Goal: Use online tool/utility

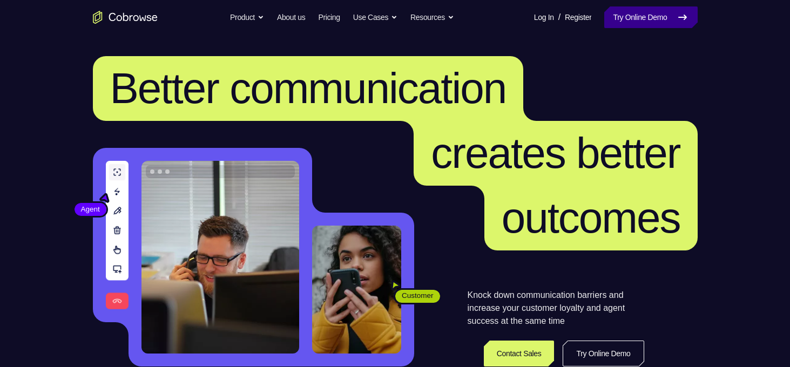
click at [651, 19] on link "Try Online Demo" at bounding box center [650, 17] width 93 height 22
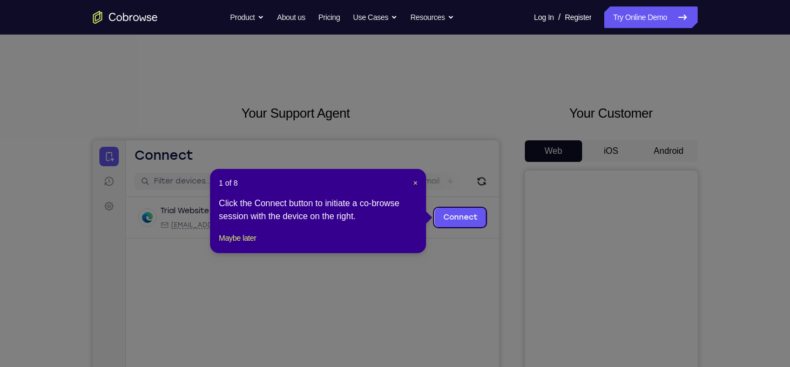
click at [418, 180] on div "1 of 8 × Click the Connect button to initiate a co-browse session with the devi…" at bounding box center [318, 211] width 216 height 84
click at [414, 181] on span "×" at bounding box center [415, 183] width 4 height 9
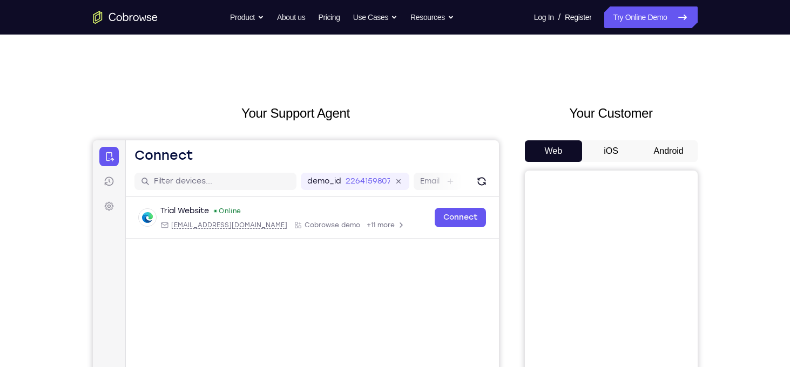
click at [602, 154] on button "iOS" at bounding box center [611, 151] width 58 height 22
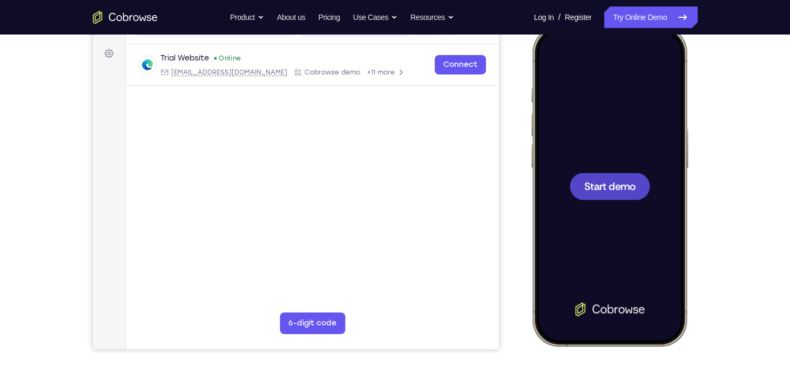
scroll to position [153, 0]
click at [600, 185] on span "Start demo" at bounding box center [609, 185] width 51 height 10
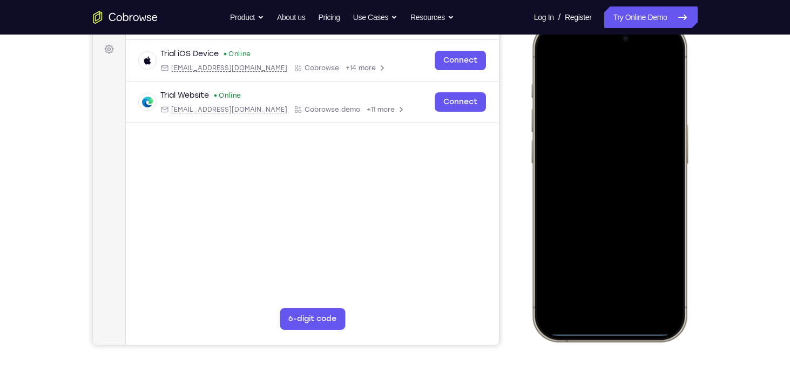
scroll to position [160, 0]
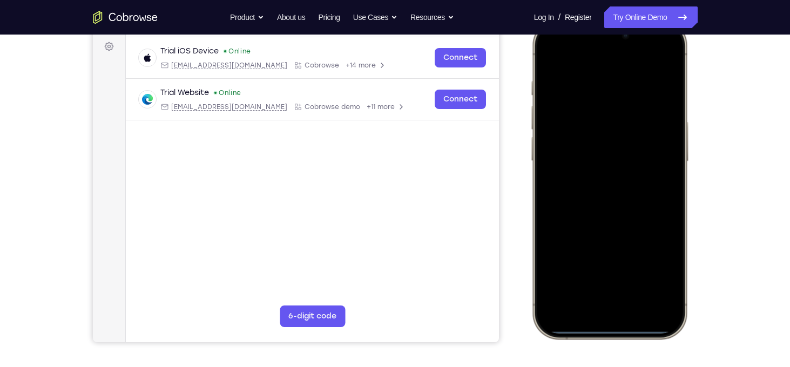
drag, startPoint x: 604, startPoint y: 330, endPoint x: 589, endPoint y: 199, distance: 132.1
click at [589, 199] on div at bounding box center [609, 179] width 142 height 308
drag, startPoint x: 611, startPoint y: 332, endPoint x: 603, endPoint y: 213, distance: 119.6
click at [603, 213] on div at bounding box center [609, 179] width 142 height 308
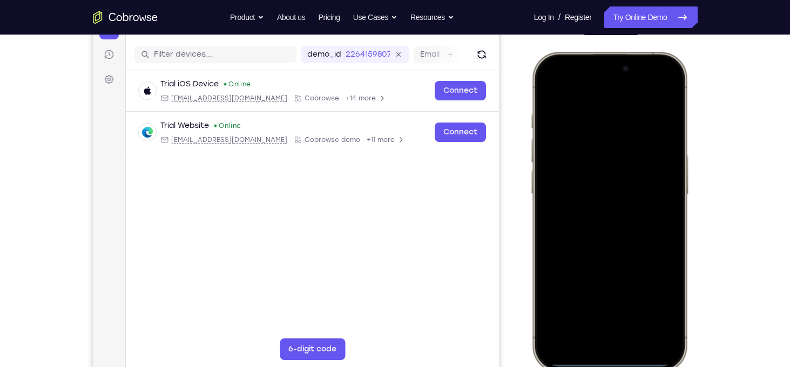
scroll to position [150, 0]
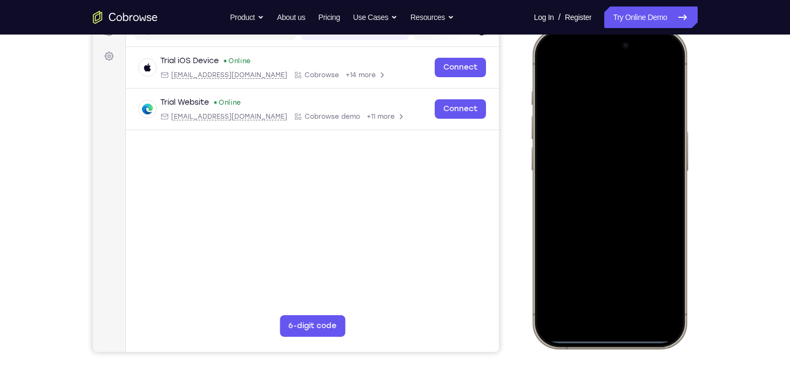
drag, startPoint x: 625, startPoint y: 65, endPoint x: 626, endPoint y: 131, distance: 65.9
click at [626, 131] on div at bounding box center [609, 189] width 142 height 308
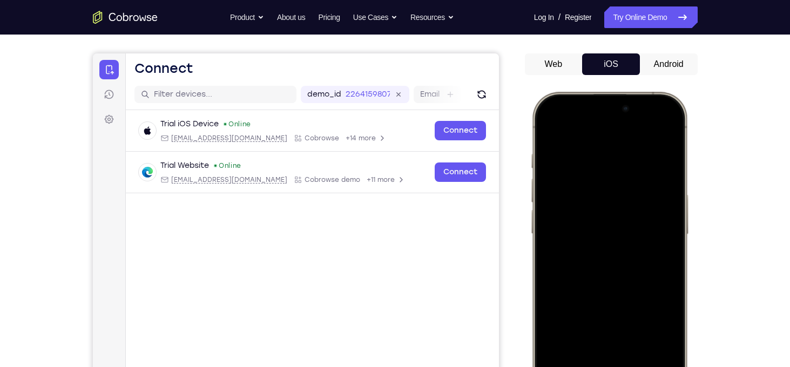
click at [657, 64] on button "Android" at bounding box center [669, 64] width 58 height 22
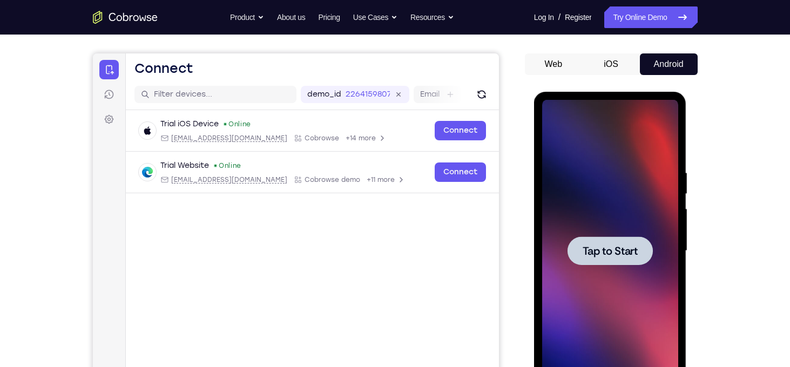
scroll to position [0, 0]
click at [628, 246] on span "Tap to Start" at bounding box center [610, 251] width 55 height 11
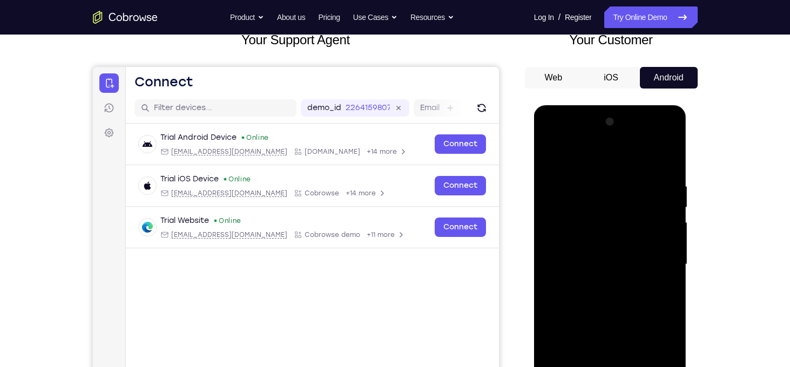
scroll to position [140, 0]
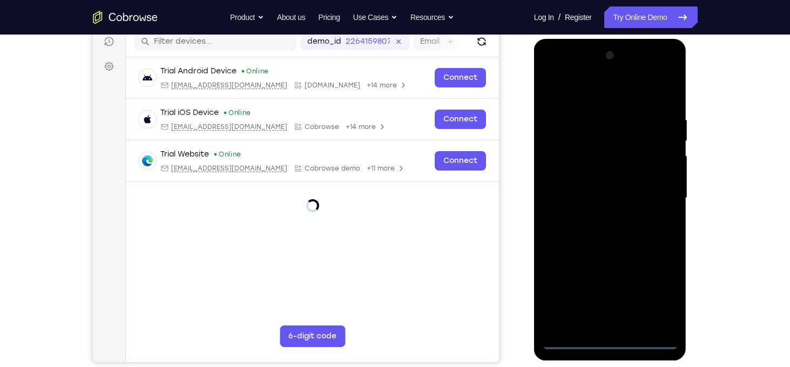
click at [571, 341] on div at bounding box center [610, 198] width 136 height 302
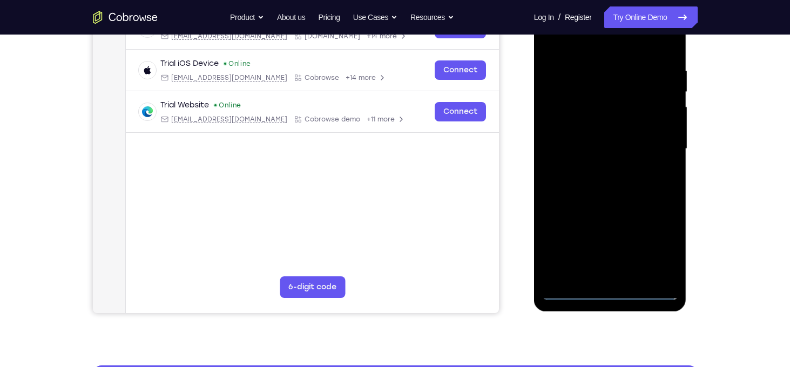
scroll to position [185, 0]
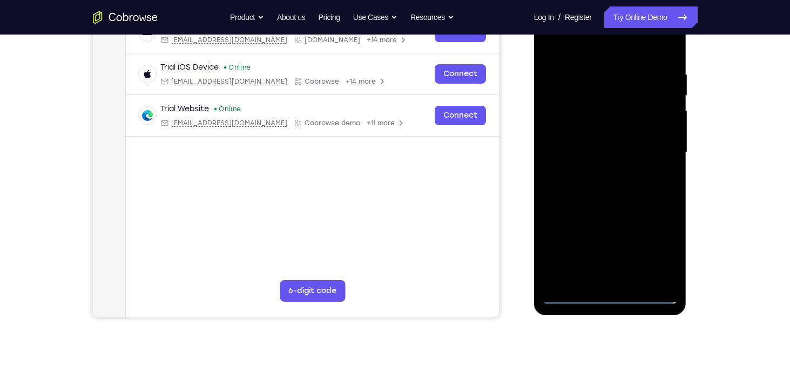
click at [656, 246] on div at bounding box center [610, 153] width 136 height 302
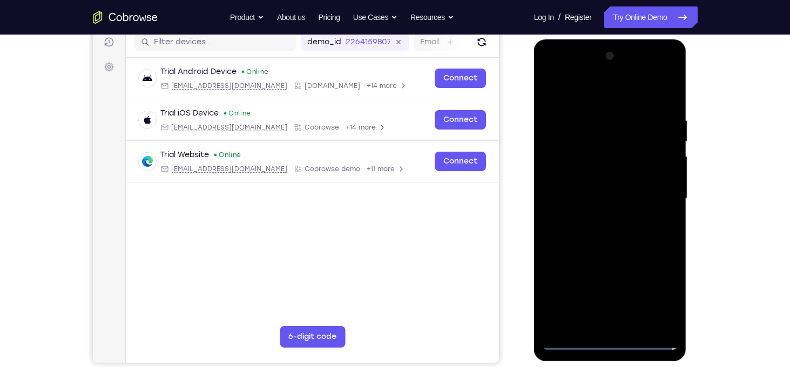
scroll to position [140, 0]
click at [577, 90] on div at bounding box center [610, 198] width 136 height 302
click at [658, 193] on div at bounding box center [610, 198] width 136 height 302
click at [601, 314] on div at bounding box center [610, 198] width 136 height 302
click at [600, 200] on div at bounding box center [610, 198] width 136 height 302
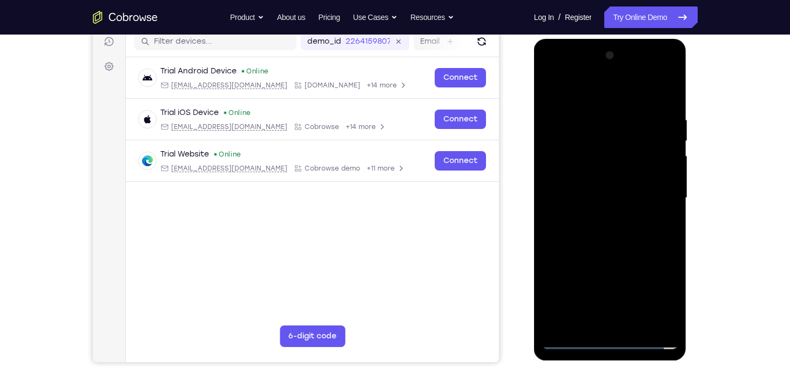
click at [614, 204] on div at bounding box center [610, 198] width 136 height 302
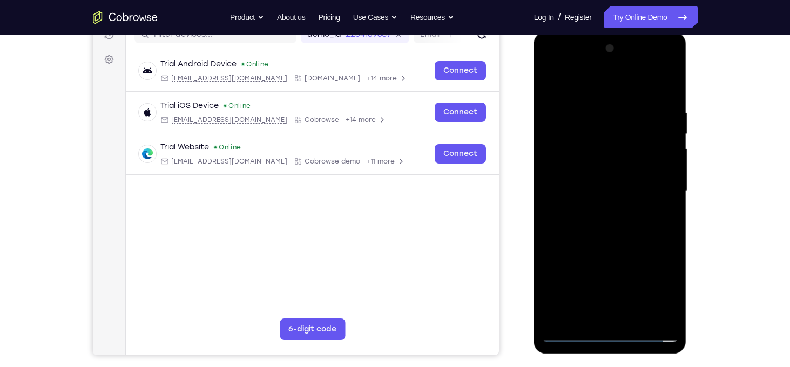
scroll to position [141, 0]
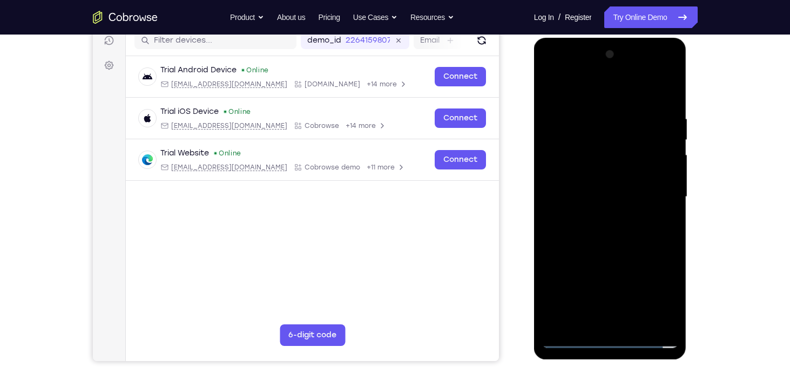
click at [596, 216] on div at bounding box center [610, 197] width 136 height 302
click at [594, 180] on div at bounding box center [610, 197] width 136 height 302
click at [571, 170] on div at bounding box center [610, 197] width 136 height 302
click at [569, 192] on div at bounding box center [610, 197] width 136 height 302
click at [610, 230] on div at bounding box center [610, 197] width 136 height 302
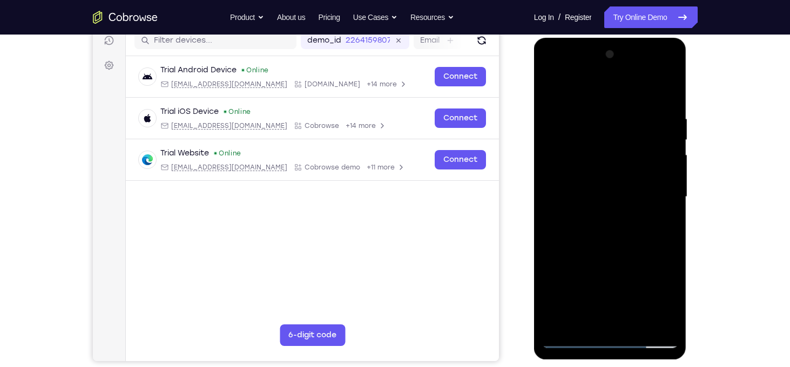
click at [653, 92] on div at bounding box center [610, 197] width 136 height 302
click at [581, 140] on div at bounding box center [610, 197] width 136 height 302
click at [580, 180] on div at bounding box center [610, 197] width 136 height 302
click at [594, 219] on div at bounding box center [610, 197] width 136 height 302
click at [550, 86] on div at bounding box center [610, 197] width 136 height 302
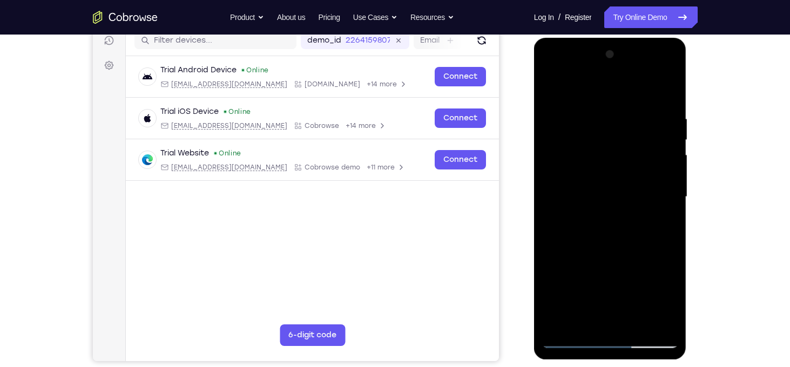
click at [550, 86] on div at bounding box center [610, 197] width 136 height 302
click at [627, 212] on div at bounding box center [610, 197] width 136 height 302
click at [593, 193] on div at bounding box center [610, 197] width 136 height 302
click at [604, 247] on div at bounding box center [610, 197] width 136 height 302
click at [593, 154] on div at bounding box center [610, 197] width 136 height 302
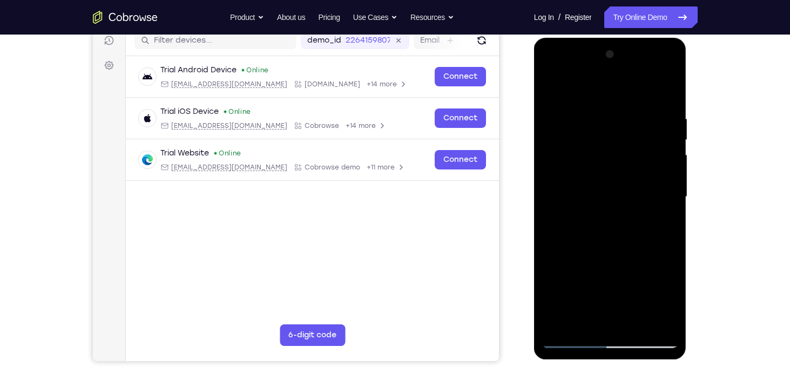
click at [577, 164] on div at bounding box center [610, 197] width 136 height 302
click at [584, 213] on div at bounding box center [610, 197] width 136 height 302
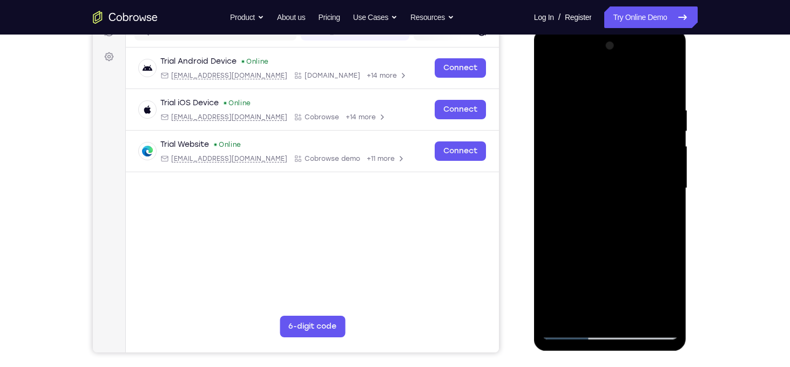
scroll to position [149, 0]
click at [551, 82] on div at bounding box center [610, 189] width 136 height 302
click at [596, 139] on div at bounding box center [610, 189] width 136 height 302
click at [603, 164] on div at bounding box center [610, 189] width 136 height 302
click at [602, 233] on div at bounding box center [610, 189] width 136 height 302
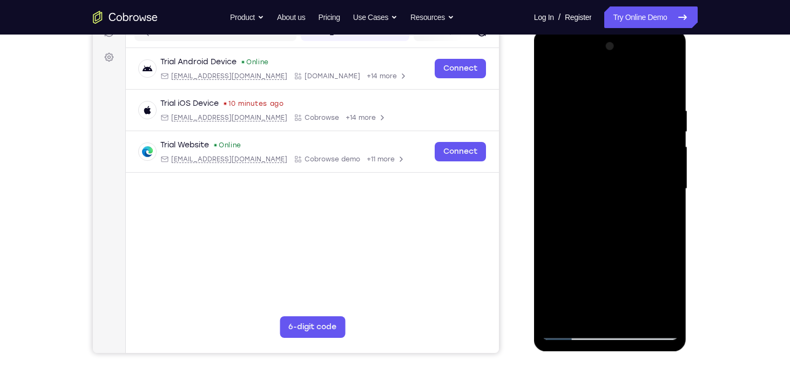
click at [573, 116] on div at bounding box center [610, 189] width 136 height 302
click at [571, 115] on div at bounding box center [610, 189] width 136 height 302
click at [550, 62] on div at bounding box center [610, 189] width 136 height 302
click at [664, 238] on div at bounding box center [610, 189] width 136 height 302
click at [609, 131] on div at bounding box center [610, 189] width 136 height 302
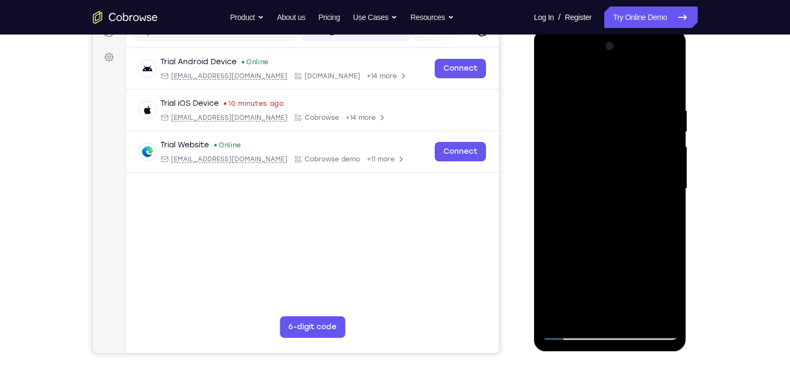
click at [562, 64] on div at bounding box center [610, 189] width 136 height 302
click at [571, 272] on div at bounding box center [610, 189] width 136 height 302
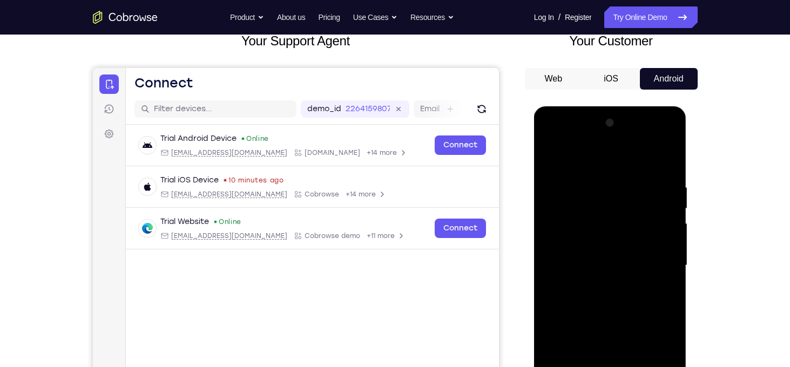
scroll to position [72, 0]
click at [613, 79] on button "iOS" at bounding box center [611, 80] width 58 height 22
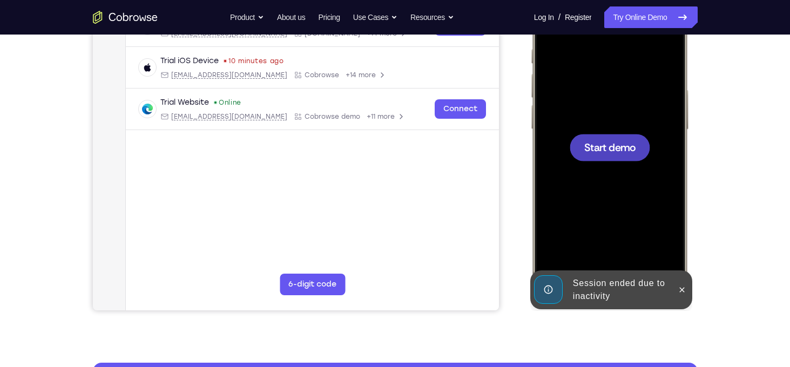
scroll to position [193, 0]
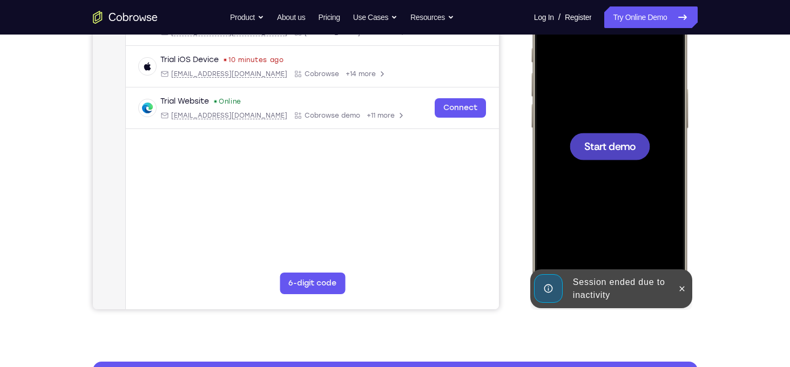
click at [606, 156] on div at bounding box center [609, 146] width 80 height 27
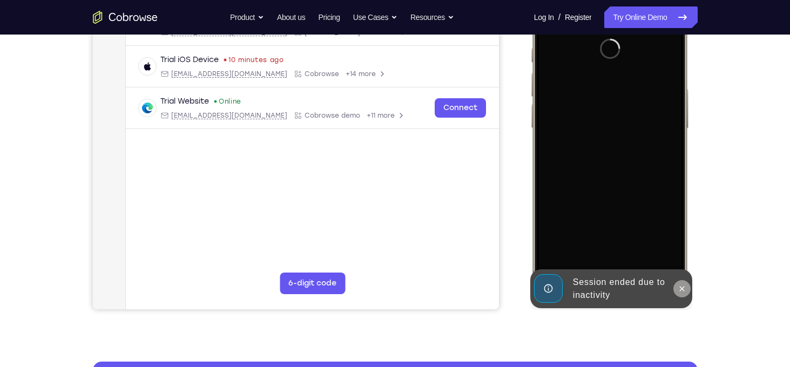
click at [684, 290] on icon at bounding box center [681, 289] width 9 height 9
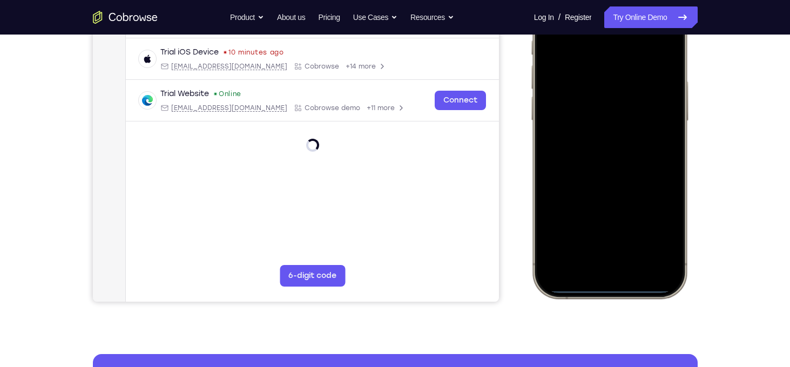
scroll to position [201, 0]
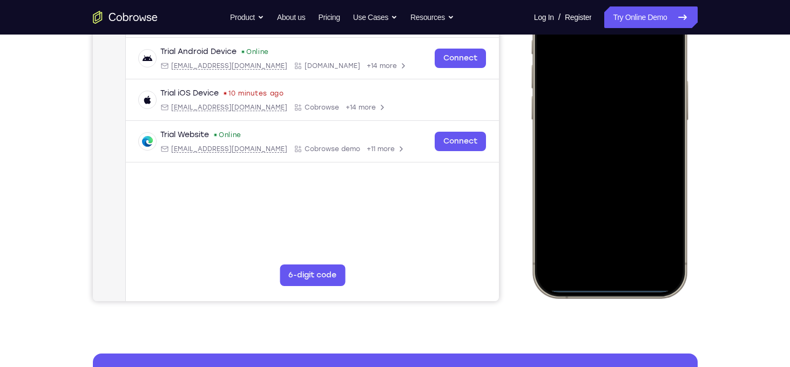
drag, startPoint x: 613, startPoint y: 289, endPoint x: 610, endPoint y: 160, distance: 128.6
click at [610, 160] on div at bounding box center [609, 138] width 142 height 308
drag, startPoint x: 608, startPoint y: 286, endPoint x: 606, endPoint y: 157, distance: 129.1
click at [606, 157] on div at bounding box center [609, 138] width 142 height 308
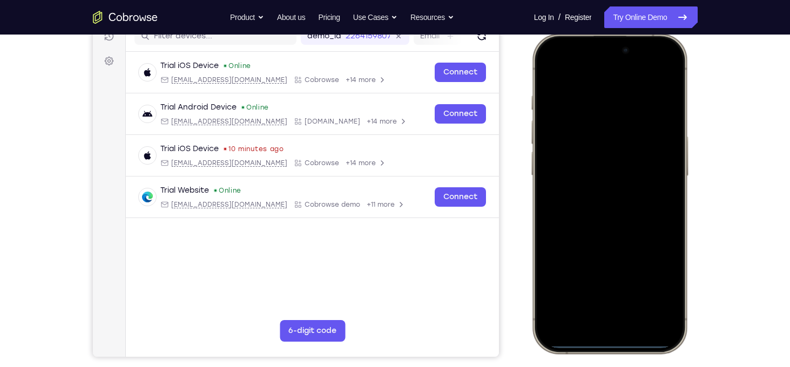
scroll to position [145, 0]
drag, startPoint x: 1181, startPoint y: 353, endPoint x: 651, endPoint y: 319, distance: 530.9
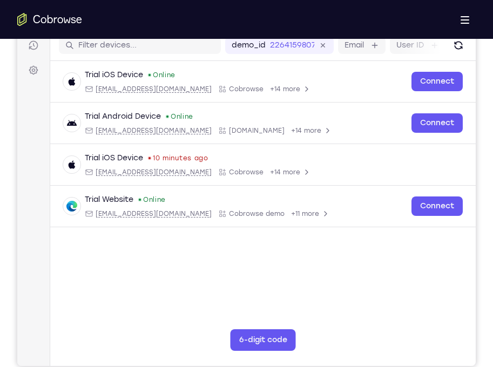
drag, startPoint x: 466, startPoint y: 268, endPoint x: 584, endPoint y: 259, distance: 119.1
click at [476, 259] on html "Skip to main content Connect Sessions Settings Open main menu Connect demo_id 2…" at bounding box center [246, 185] width 459 height 362
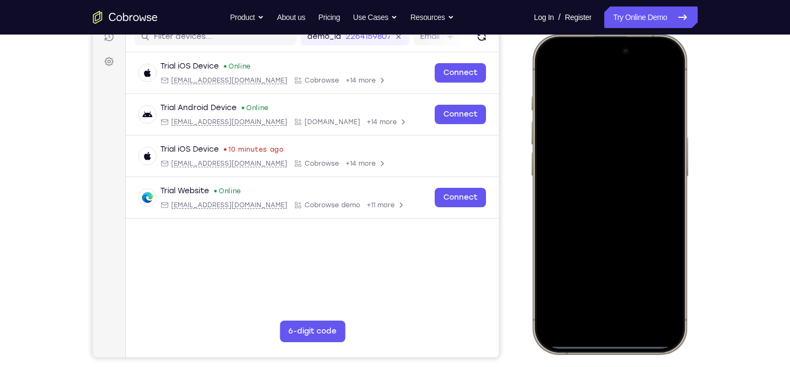
drag, startPoint x: 616, startPoint y: 342, endPoint x: 613, endPoint y: 142, distance: 200.4
drag, startPoint x: 83, startPoint y: 107, endPoint x: 718, endPoint y: 173, distance: 638.1
click at [718, 173] on div "Your Support Agent Your Customer Web iOS Android Next Steps We’d be happy to gi…" at bounding box center [395, 246] width 691 height 712
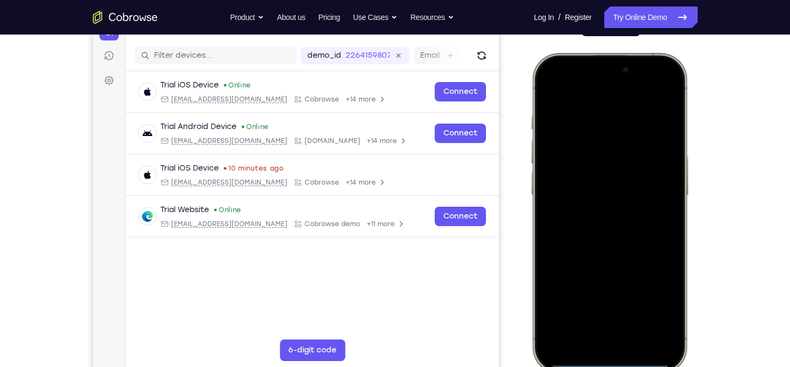
scroll to position [125, 0]
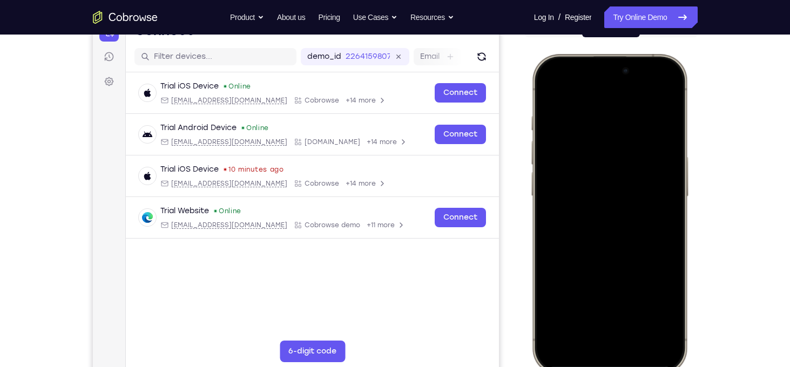
drag, startPoint x: 601, startPoint y: 89, endPoint x: 600, endPoint y: 160, distance: 71.3
click at [600, 160] on div at bounding box center [609, 214] width 142 height 308
click at [651, 67] on div at bounding box center [609, 214] width 142 height 308
drag, startPoint x: 651, startPoint y: 67, endPoint x: 659, endPoint y: 134, distance: 67.4
click at [659, 134] on div at bounding box center [609, 214] width 142 height 308
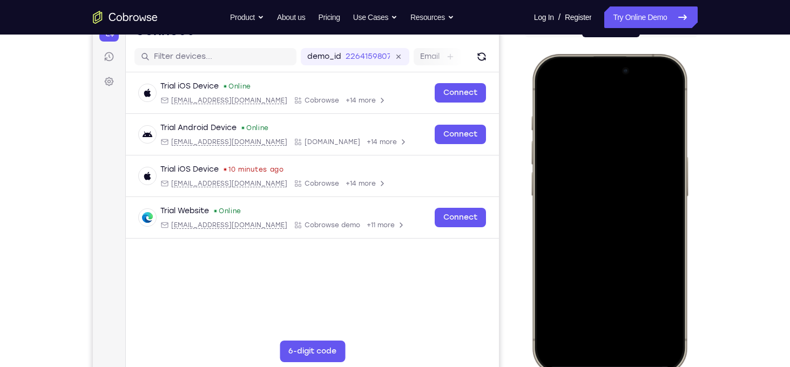
click at [570, 70] on div at bounding box center [609, 214] width 142 height 308
drag, startPoint x: 568, startPoint y: 68, endPoint x: 585, endPoint y: 156, distance: 90.3
click at [585, 156] on div at bounding box center [609, 214] width 142 height 308
drag, startPoint x: 563, startPoint y: 64, endPoint x: 583, endPoint y: 260, distance: 197.0
click at [583, 260] on div at bounding box center [609, 214] width 142 height 308
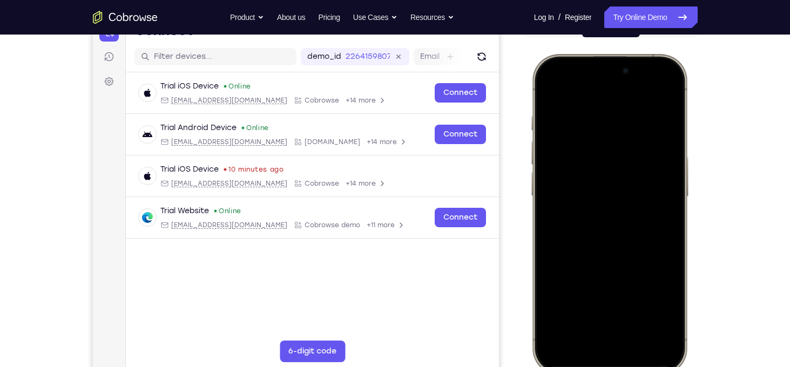
drag, startPoint x: 611, startPoint y: 365, endPoint x: 609, endPoint y: 203, distance: 162.6
click at [609, 203] on div at bounding box center [609, 214] width 142 height 308
drag, startPoint x: 602, startPoint y: 364, endPoint x: 612, endPoint y: 223, distance: 141.4
click at [612, 223] on div at bounding box center [609, 214] width 142 height 308
drag, startPoint x: 596, startPoint y: 364, endPoint x: 596, endPoint y: 224, distance: 139.4
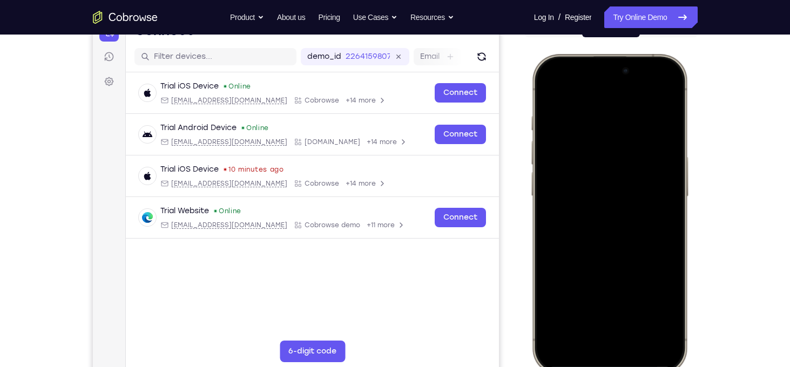
click at [596, 224] on div at bounding box center [609, 214] width 142 height 308
drag, startPoint x: 596, startPoint y: 356, endPoint x: 597, endPoint y: 242, distance: 114.5
click at [597, 242] on div at bounding box center [609, 214] width 142 height 308
click at [617, 311] on div at bounding box center [609, 214] width 142 height 308
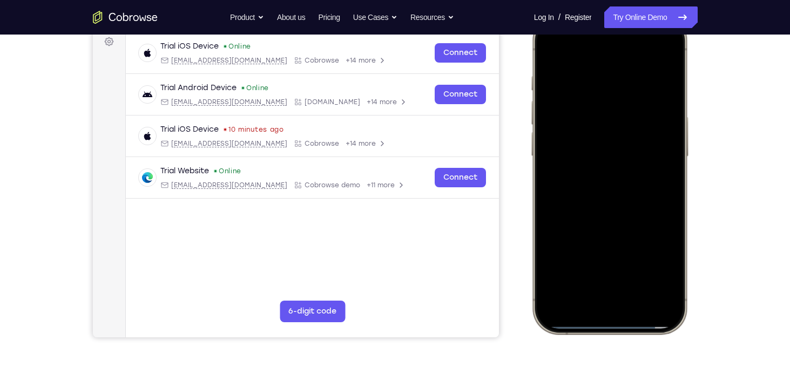
scroll to position [148, 0]
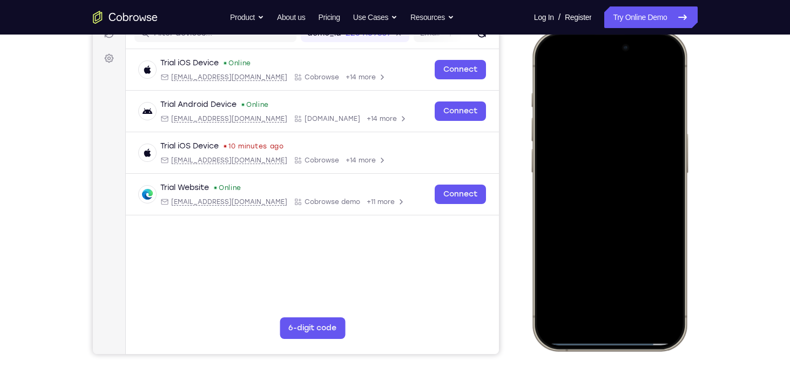
click at [577, 175] on div at bounding box center [609, 191] width 142 height 308
drag, startPoint x: 598, startPoint y: 338, endPoint x: 612, endPoint y: 222, distance: 116.4
click at [612, 222] on div at bounding box center [609, 191] width 142 height 308
drag, startPoint x: 595, startPoint y: 337, endPoint x: 687, endPoint y: 310, distance: 95.9
click at [687, 310] on div at bounding box center [609, 191] width 159 height 321
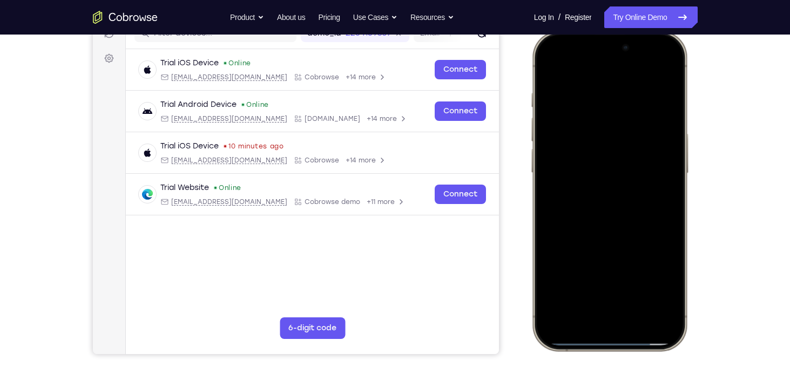
drag, startPoint x: 609, startPoint y: 340, endPoint x: 748, endPoint y: 325, distance: 140.2
click at [692, 325] on html "Online web based iOS Simulators and Android Emulators. Run iPhone, iPad, Mobile…" at bounding box center [611, 193] width 162 height 324
drag, startPoint x: 624, startPoint y: 338, endPoint x: 627, endPoint y: 248, distance: 89.2
click at [627, 248] on div at bounding box center [609, 191] width 142 height 308
click at [589, 138] on div at bounding box center [609, 191] width 142 height 308
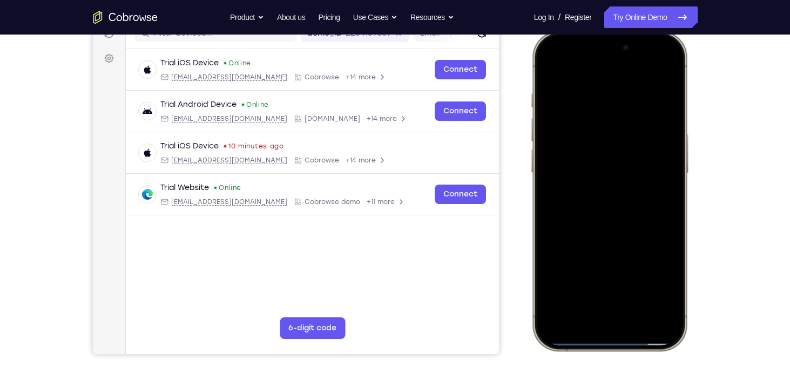
click at [559, 76] on div at bounding box center [609, 191] width 142 height 308
drag, startPoint x: 618, startPoint y: 67, endPoint x: 663, endPoint y: 311, distance: 247.7
click at [663, 311] on div at bounding box center [609, 191] width 142 height 308
click at [671, 64] on div at bounding box center [609, 191] width 142 height 308
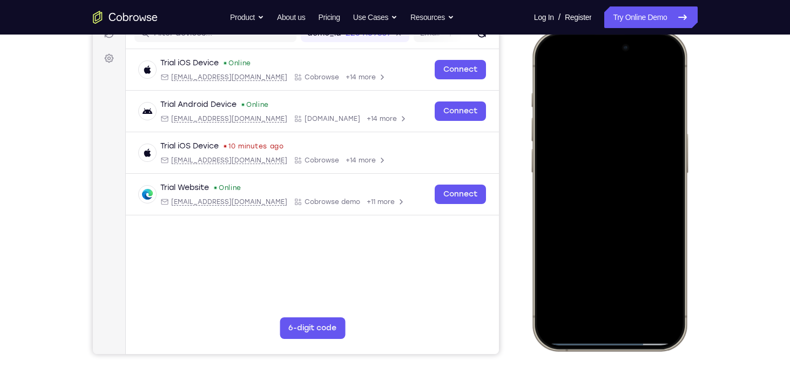
drag, startPoint x: 604, startPoint y: 339, endPoint x: 605, endPoint y: 210, distance: 128.6
click at [605, 210] on div at bounding box center [609, 191] width 142 height 308
drag, startPoint x: 614, startPoint y: 337, endPoint x: 627, endPoint y: 226, distance: 111.5
click at [627, 226] on div at bounding box center [609, 191] width 142 height 308
click at [605, 328] on div at bounding box center [609, 191] width 142 height 308
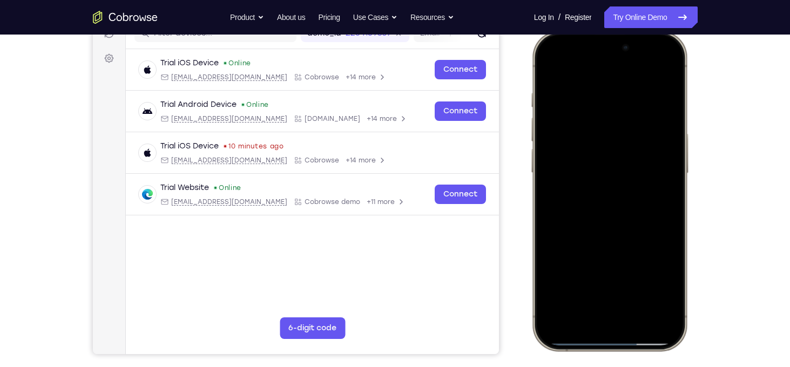
click at [605, 322] on div at bounding box center [609, 191] width 142 height 308
drag, startPoint x: 611, startPoint y: 339, endPoint x: 610, endPoint y: 234, distance: 104.8
click at [610, 234] on div at bounding box center [609, 191] width 142 height 308
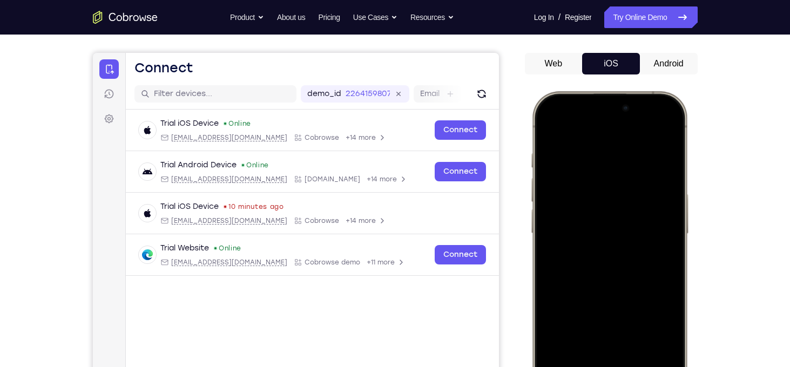
scroll to position [87, 0]
click at [565, 70] on button "Web" at bounding box center [554, 64] width 58 height 22
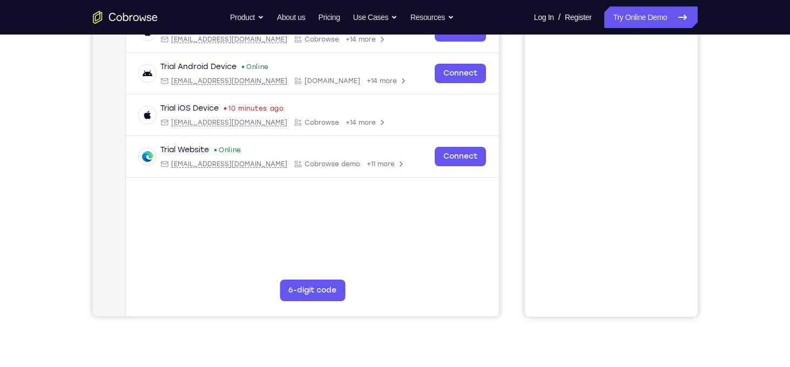
scroll to position [83, 0]
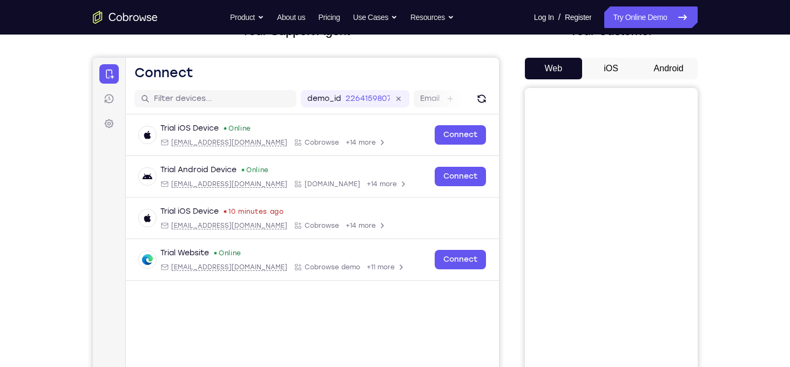
click at [615, 75] on button "iOS" at bounding box center [611, 69] width 58 height 22
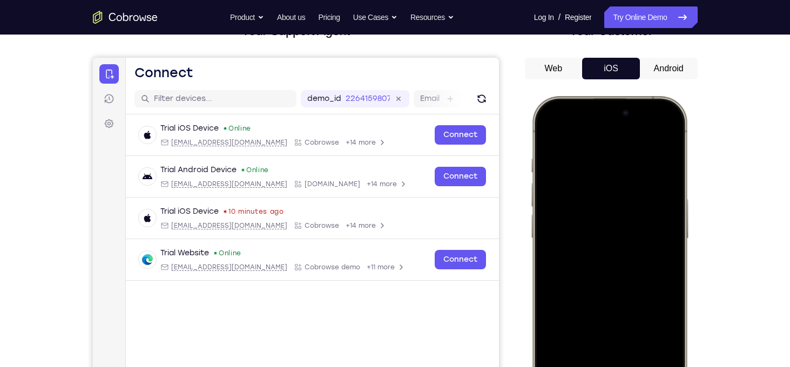
scroll to position [174, 0]
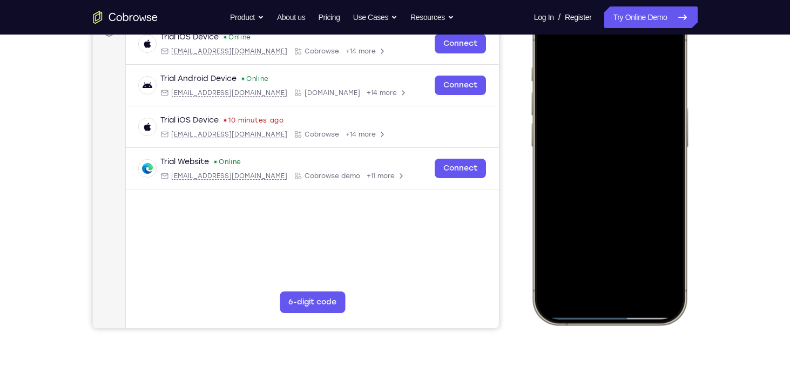
drag, startPoint x: 600, startPoint y: 305, endPoint x: 601, endPoint y: 262, distance: 43.2
click at [601, 262] on div at bounding box center [609, 165] width 142 height 308
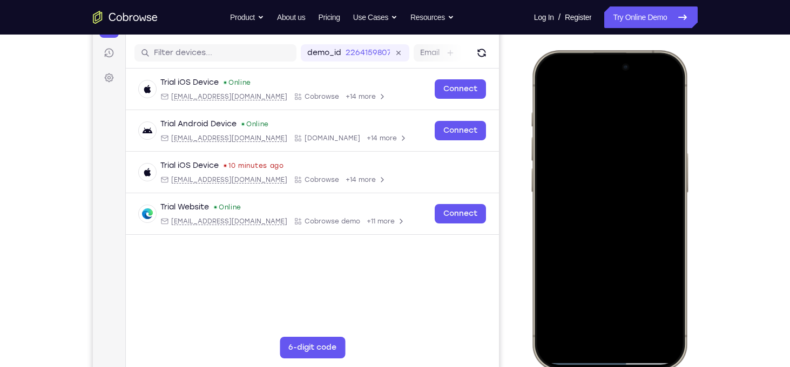
drag, startPoint x: 620, startPoint y: 356, endPoint x: 610, endPoint y: 252, distance: 105.2
click at [610, 252] on div at bounding box center [609, 210] width 142 height 308
click at [602, 357] on div at bounding box center [609, 210] width 142 height 308
click at [607, 357] on div at bounding box center [609, 210] width 142 height 308
drag, startPoint x: 607, startPoint y: 357, endPoint x: 609, endPoint y: 346, distance: 11.5
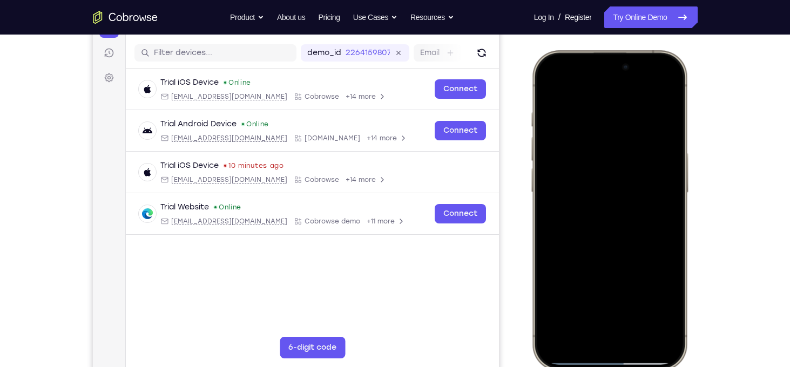
click at [609, 346] on div at bounding box center [609, 210] width 142 height 308
drag, startPoint x: 617, startPoint y: 359, endPoint x: 623, endPoint y: 204, distance: 155.1
click at [623, 204] on div at bounding box center [609, 210] width 142 height 308
drag, startPoint x: 662, startPoint y: 68, endPoint x: 651, endPoint y: 68, distance: 11.3
click at [651, 68] on div at bounding box center [609, 210] width 142 height 308
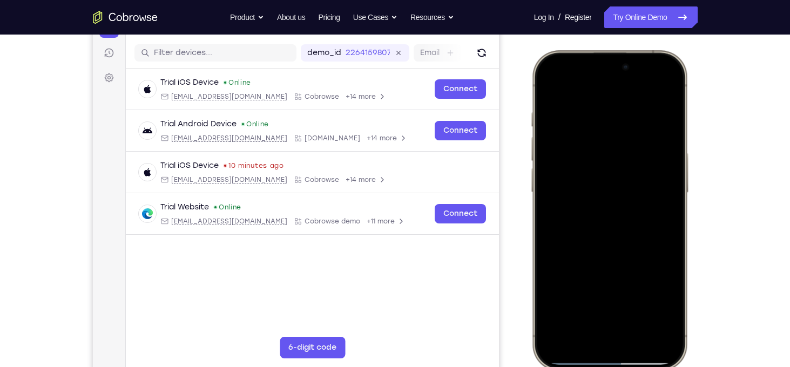
drag, startPoint x: 653, startPoint y: 62, endPoint x: 648, endPoint y: 98, distance: 36.5
click at [648, 98] on div at bounding box center [609, 210] width 142 height 308
click at [643, 99] on div at bounding box center [609, 210] width 142 height 308
drag, startPoint x: 566, startPoint y: 70, endPoint x: 559, endPoint y: 157, distance: 87.8
click at [559, 157] on div at bounding box center [609, 210] width 142 height 308
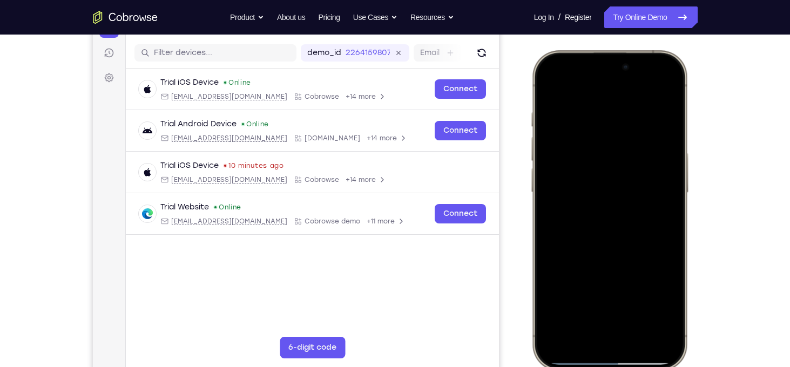
drag, startPoint x: 576, startPoint y: 40, endPoint x: 582, endPoint y: 37, distance: 7.0
click at [582, 37] on div "Web iOS Android" at bounding box center [611, 193] width 173 height 362
click at [593, 251] on div at bounding box center [609, 210] width 142 height 308
click at [593, 253] on div at bounding box center [609, 210] width 142 height 308
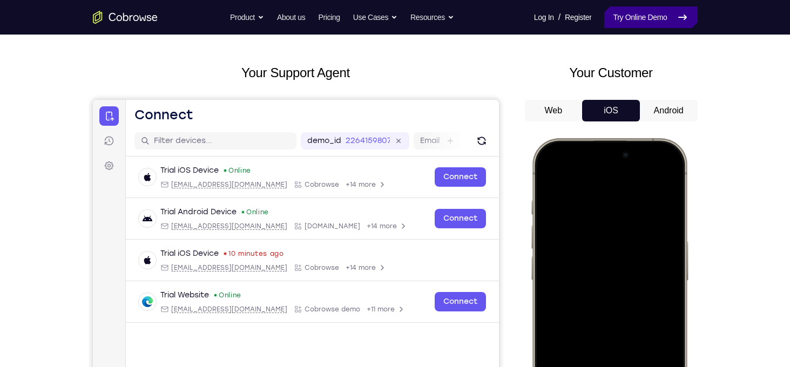
scroll to position [40, 0]
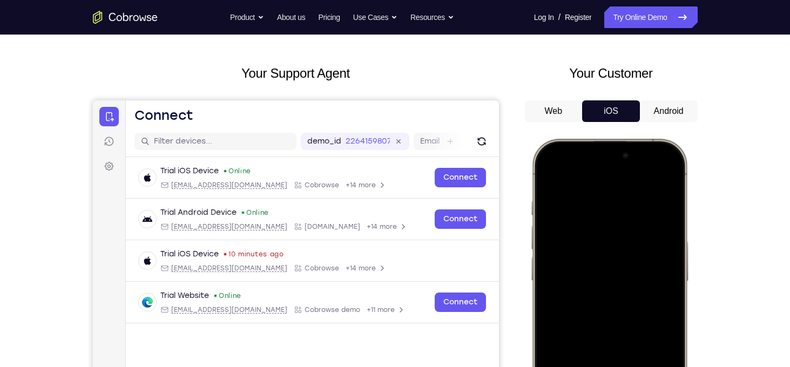
click at [654, 107] on button "Android" at bounding box center [669, 111] width 58 height 22
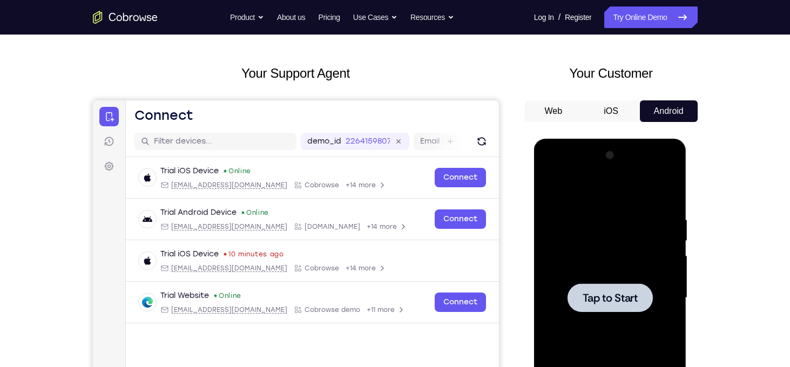
scroll to position [181, 0]
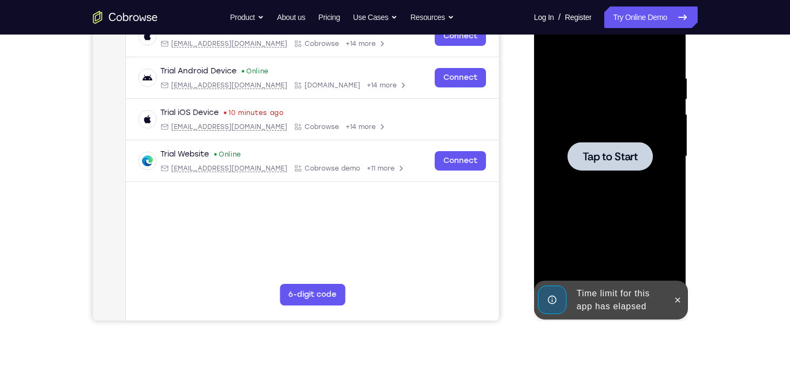
click at [602, 159] on span "Tap to Start" at bounding box center [610, 156] width 55 height 11
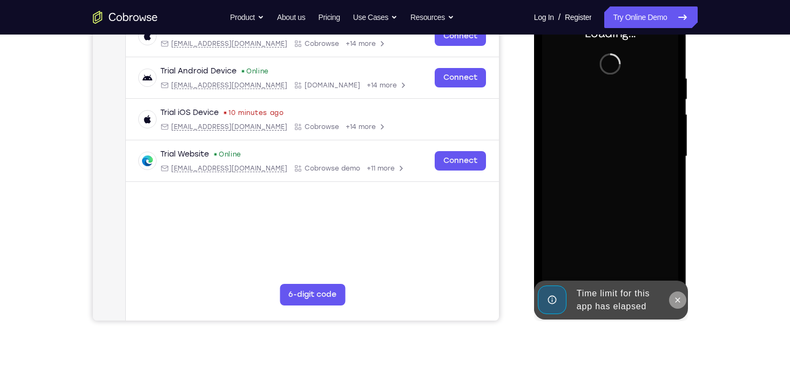
click at [680, 303] on icon at bounding box center [678, 300] width 9 height 9
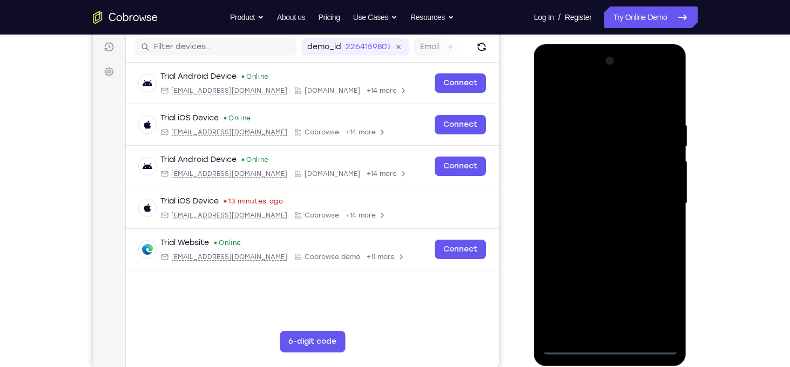
scroll to position [134, 0]
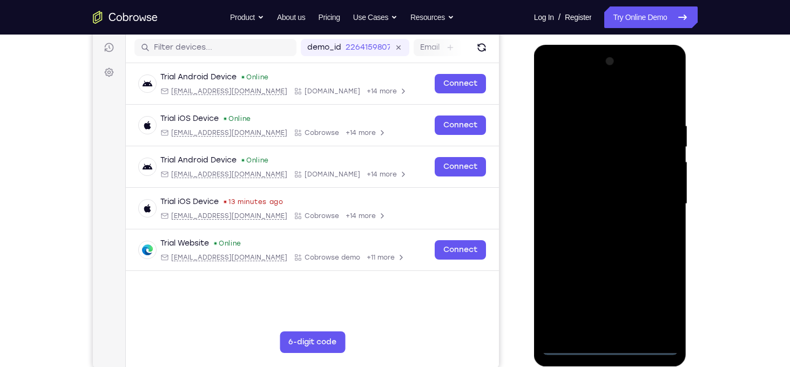
click at [609, 353] on div at bounding box center [610, 204] width 136 height 302
click at [609, 349] on div at bounding box center [610, 204] width 136 height 302
click at [650, 302] on div at bounding box center [610, 204] width 136 height 302
click at [587, 104] on div at bounding box center [610, 204] width 136 height 302
click at [647, 200] on div at bounding box center [610, 204] width 136 height 302
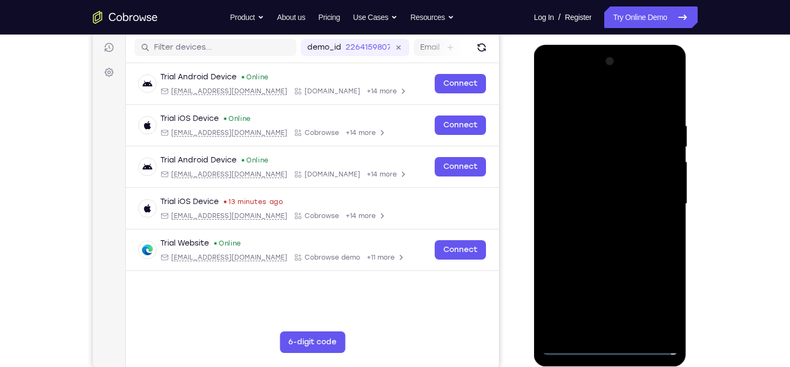
click at [615, 225] on div at bounding box center [610, 204] width 136 height 302
click at [585, 158] on div at bounding box center [610, 204] width 136 height 302
click at [601, 190] on div at bounding box center [610, 204] width 136 height 302
click at [602, 227] on div at bounding box center [610, 204] width 136 height 302
click at [553, 92] on div at bounding box center [610, 204] width 136 height 302
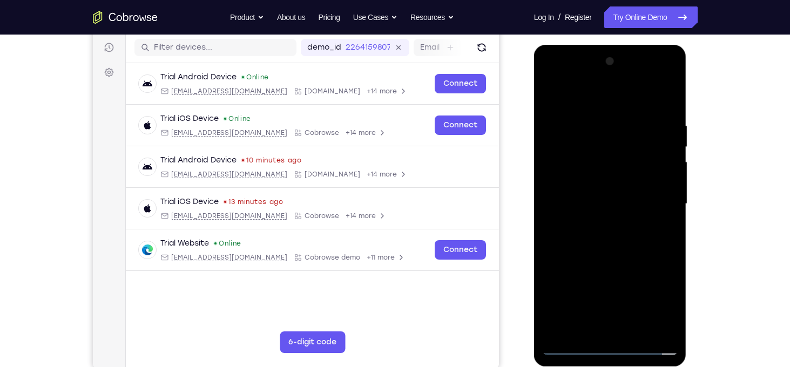
click at [553, 92] on div at bounding box center [610, 204] width 136 height 302
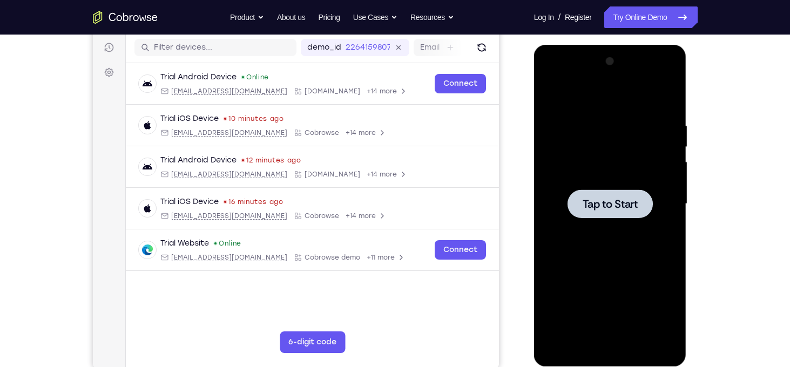
click at [615, 209] on span "Tap to Start" at bounding box center [610, 204] width 55 height 11
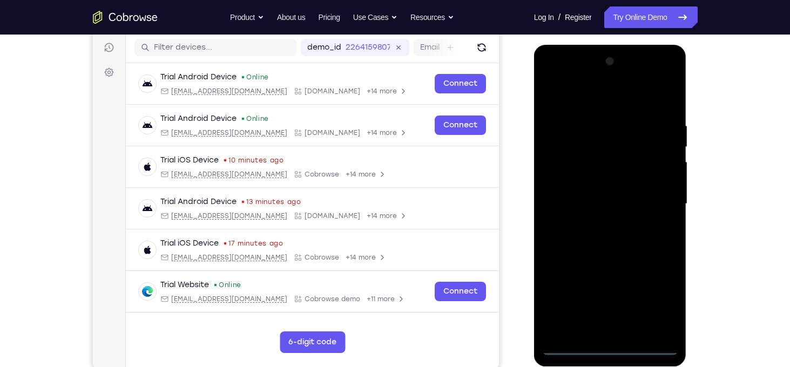
click at [612, 348] on div at bounding box center [610, 204] width 136 height 302
click at [650, 300] on div at bounding box center [610, 204] width 136 height 302
click at [583, 97] on div at bounding box center [610, 204] width 136 height 302
click at [592, 139] on div at bounding box center [610, 204] width 136 height 302
click at [597, 171] on div at bounding box center [610, 204] width 136 height 302
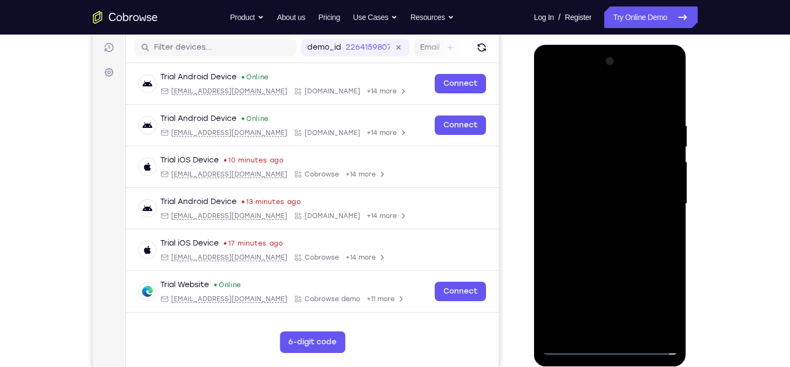
click at [664, 133] on div at bounding box center [610, 204] width 136 height 302
click at [649, 198] on div at bounding box center [610, 204] width 136 height 302
click at [655, 194] on div at bounding box center [610, 204] width 136 height 302
click at [664, 253] on div at bounding box center [610, 204] width 136 height 302
click at [600, 225] on div at bounding box center [610, 204] width 136 height 302
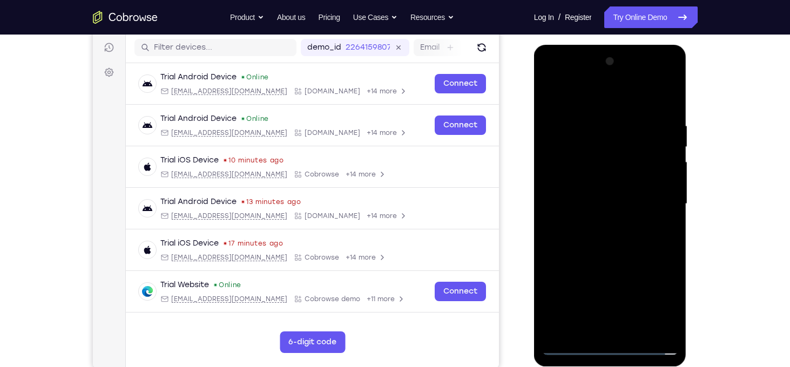
click at [597, 223] on div at bounding box center [610, 204] width 136 height 302
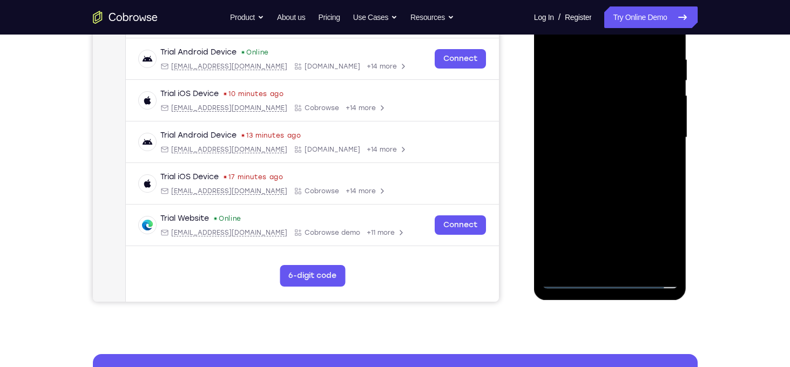
scroll to position [179, 0]
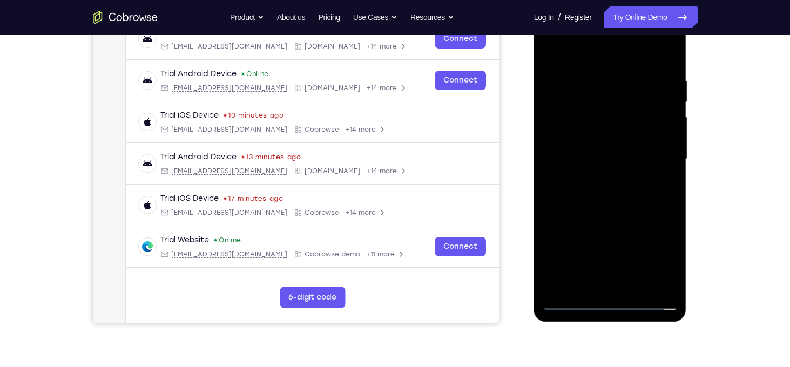
click at [598, 180] on div at bounding box center [610, 159] width 136 height 302
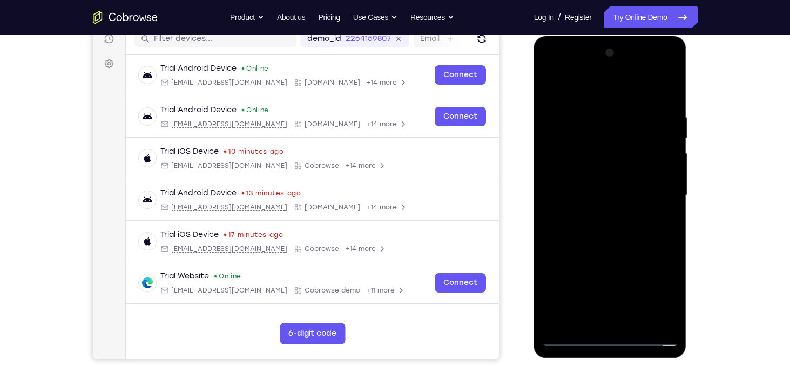
scroll to position [142, 0]
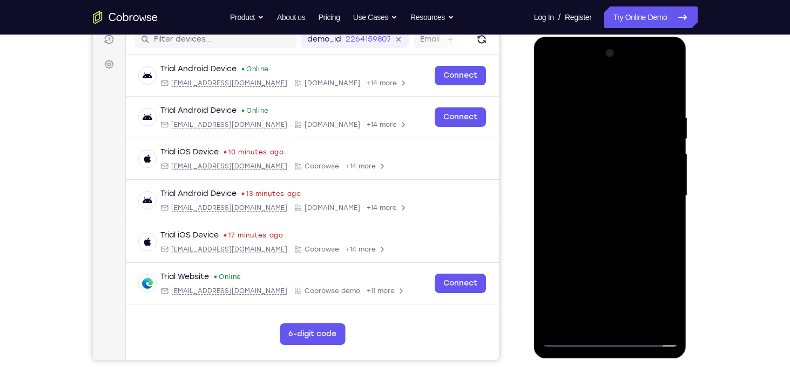
click at [590, 180] on div at bounding box center [610, 196] width 136 height 302
click at [574, 340] on div at bounding box center [610, 196] width 136 height 302
click at [548, 85] on div at bounding box center [610, 196] width 136 height 302
click at [589, 188] on div at bounding box center [610, 196] width 136 height 302
click at [560, 150] on div at bounding box center [610, 196] width 136 height 302
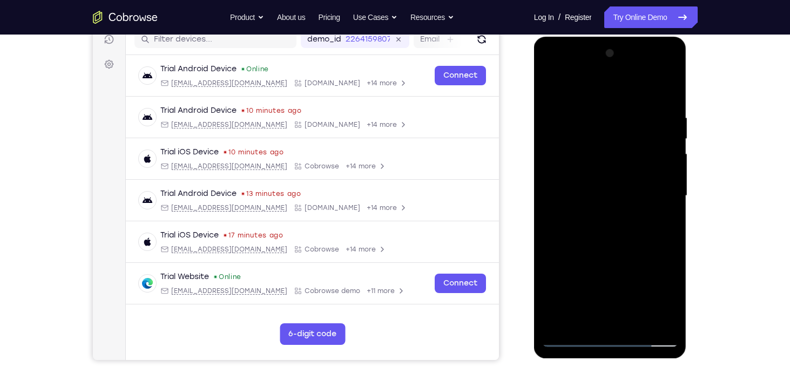
click at [577, 145] on div at bounding box center [610, 196] width 136 height 302
click at [560, 179] on div at bounding box center [610, 196] width 136 height 302
click at [567, 146] on div at bounding box center [610, 196] width 136 height 302
